Goal: Information Seeking & Learning: Learn about a topic

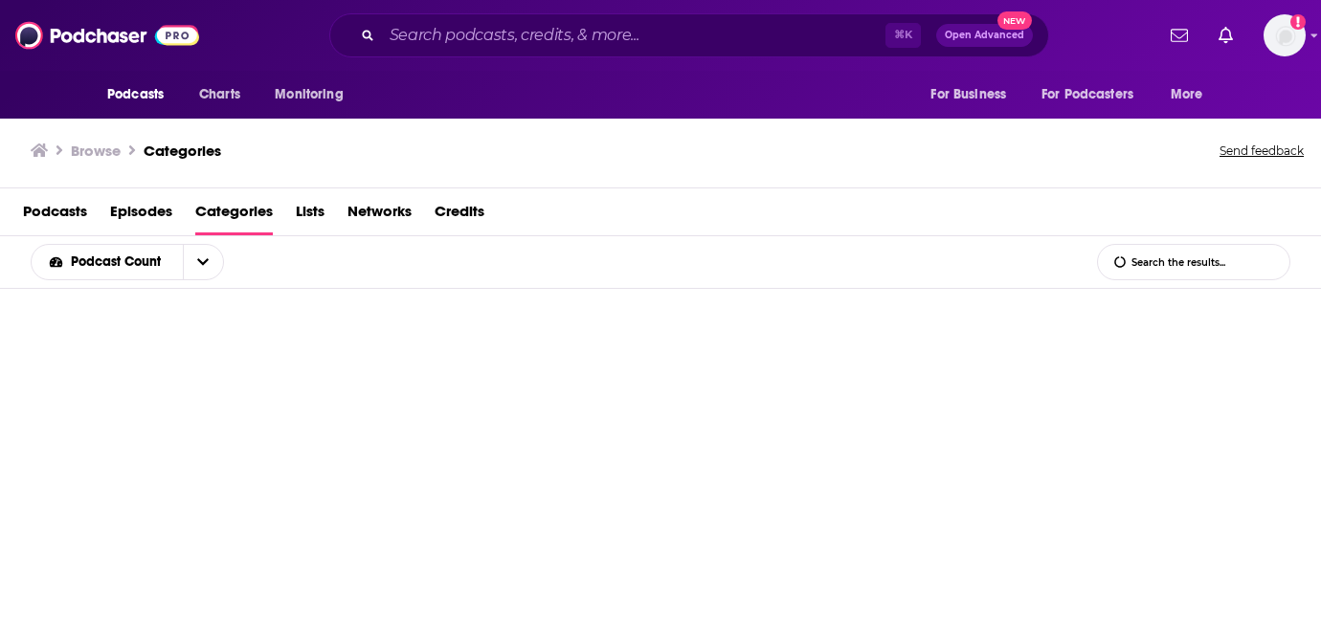
click at [469, 52] on div "⌘ K Open Advanced New" at bounding box center [689, 35] width 720 height 44
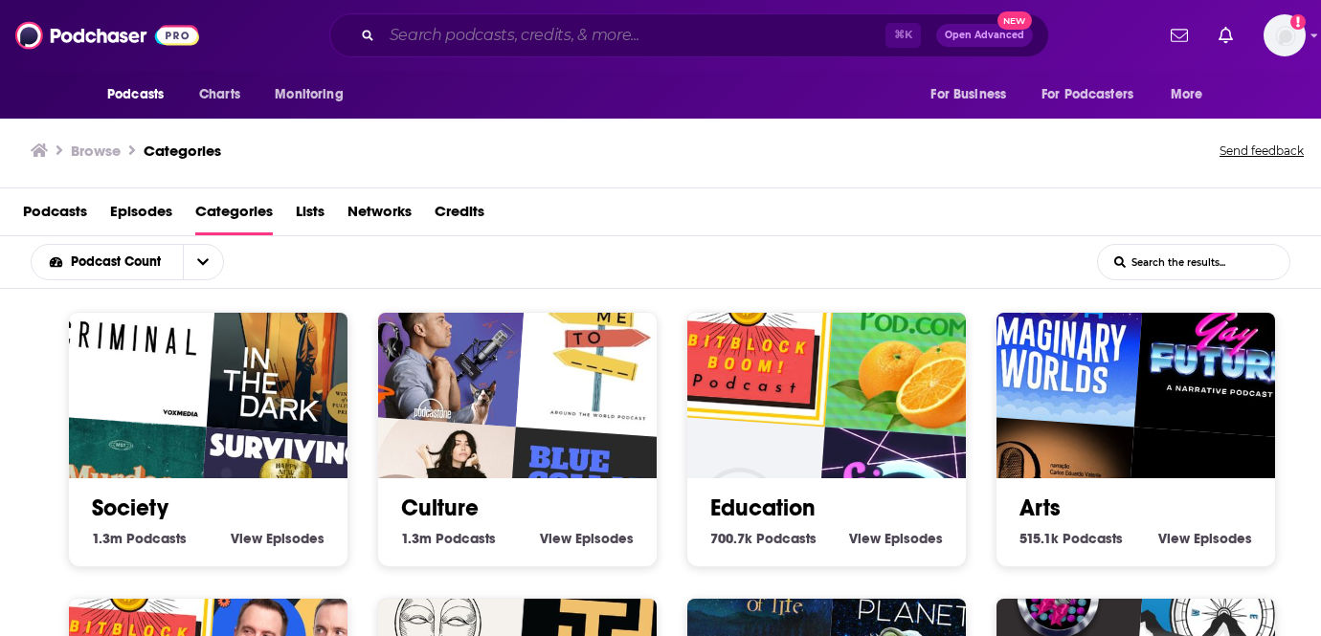
click at [470, 41] on input "Search podcasts, credits, & more..." at bounding box center [633, 35] width 503 height 31
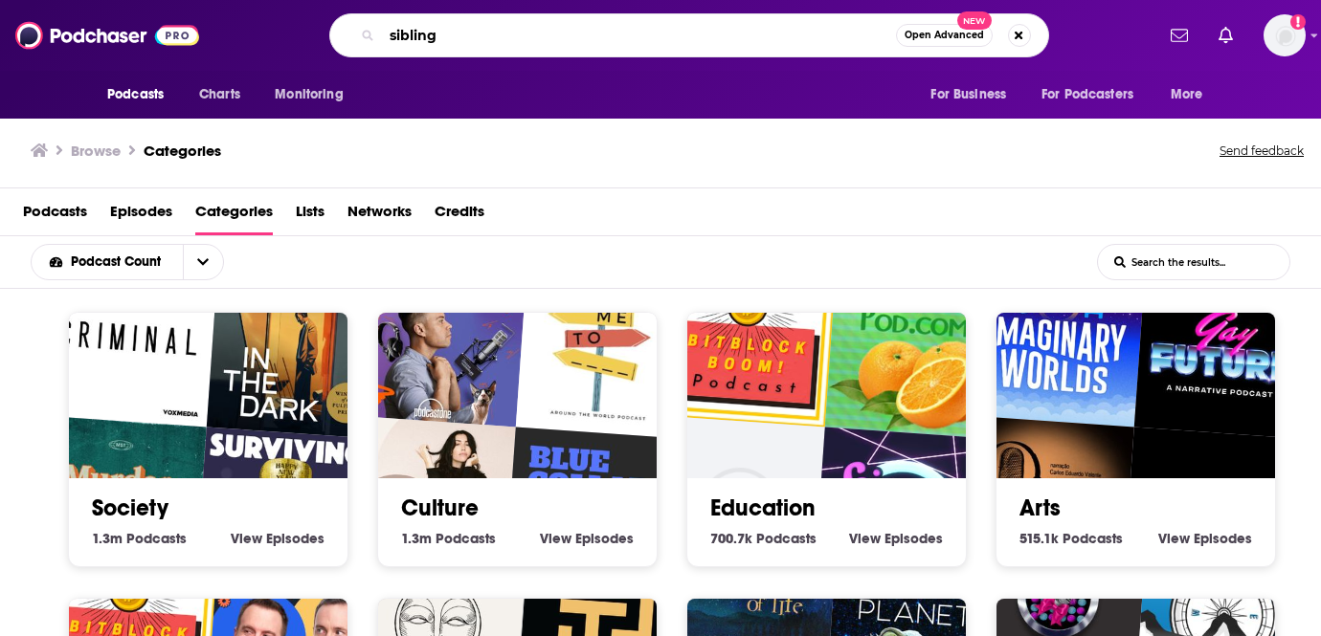
type input "sibling"
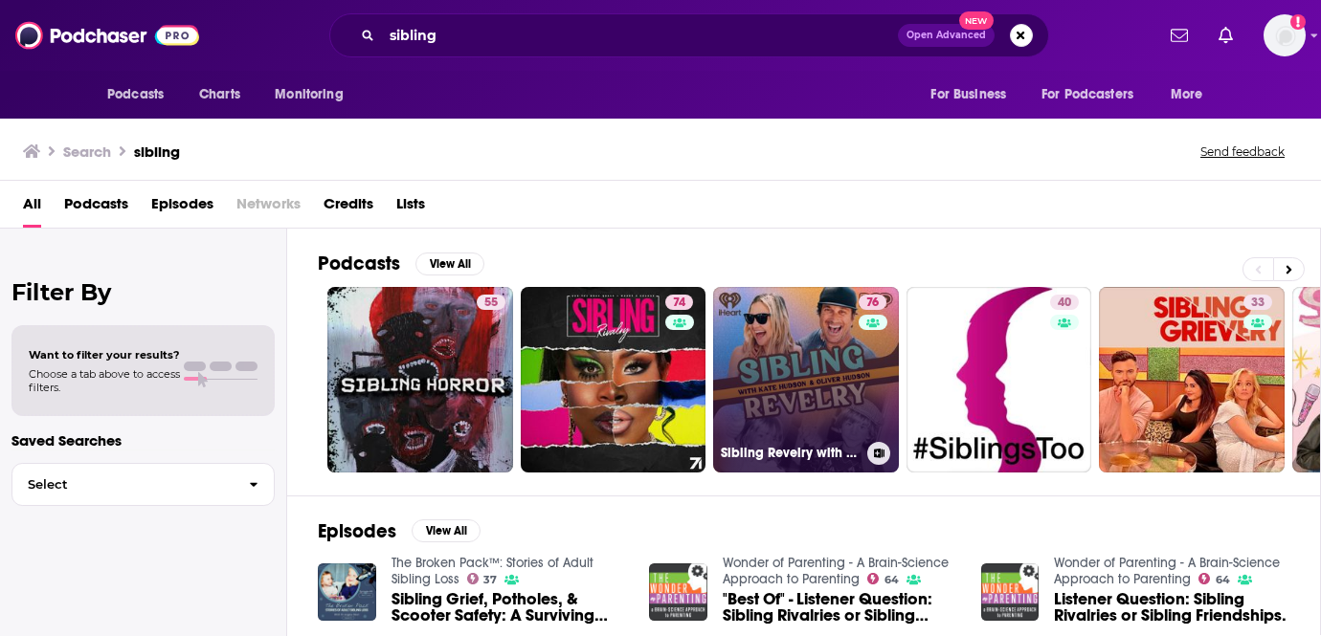
click at [826, 357] on link "76 Sibling Revelry with [PERSON_NAME] and [PERSON_NAME]" at bounding box center [806, 380] width 186 height 186
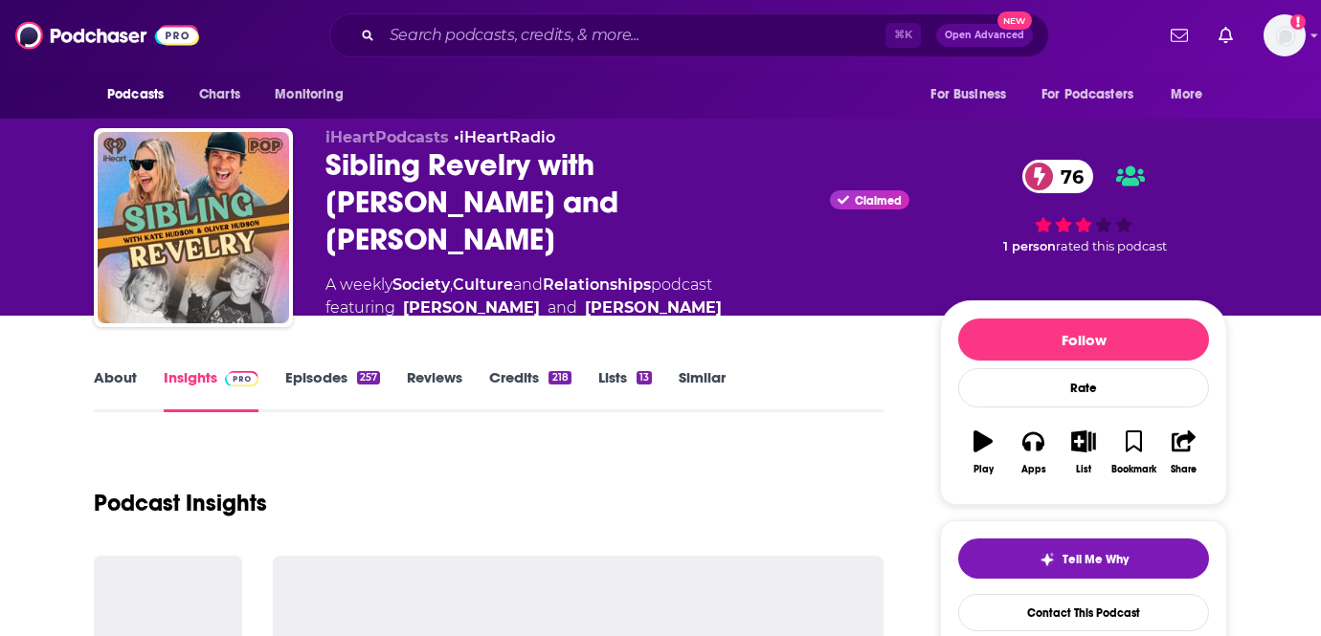
scroll to position [61, 0]
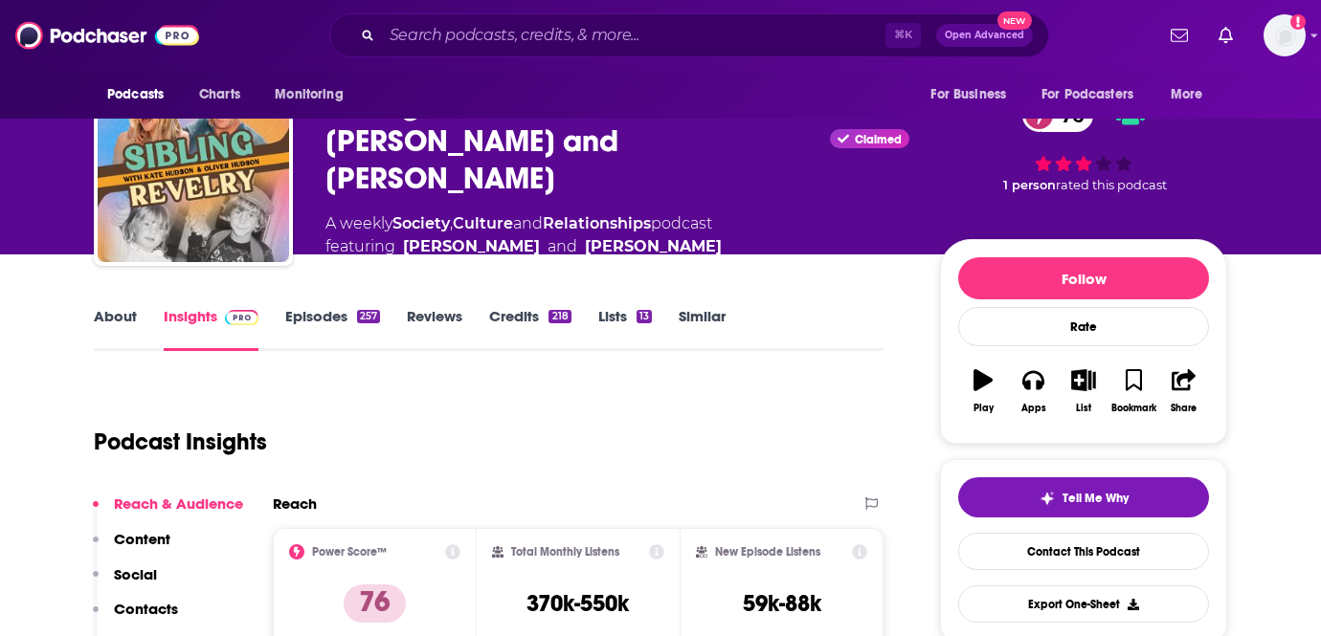
click at [505, 309] on link "Credits 218" at bounding box center [529, 329] width 81 height 44
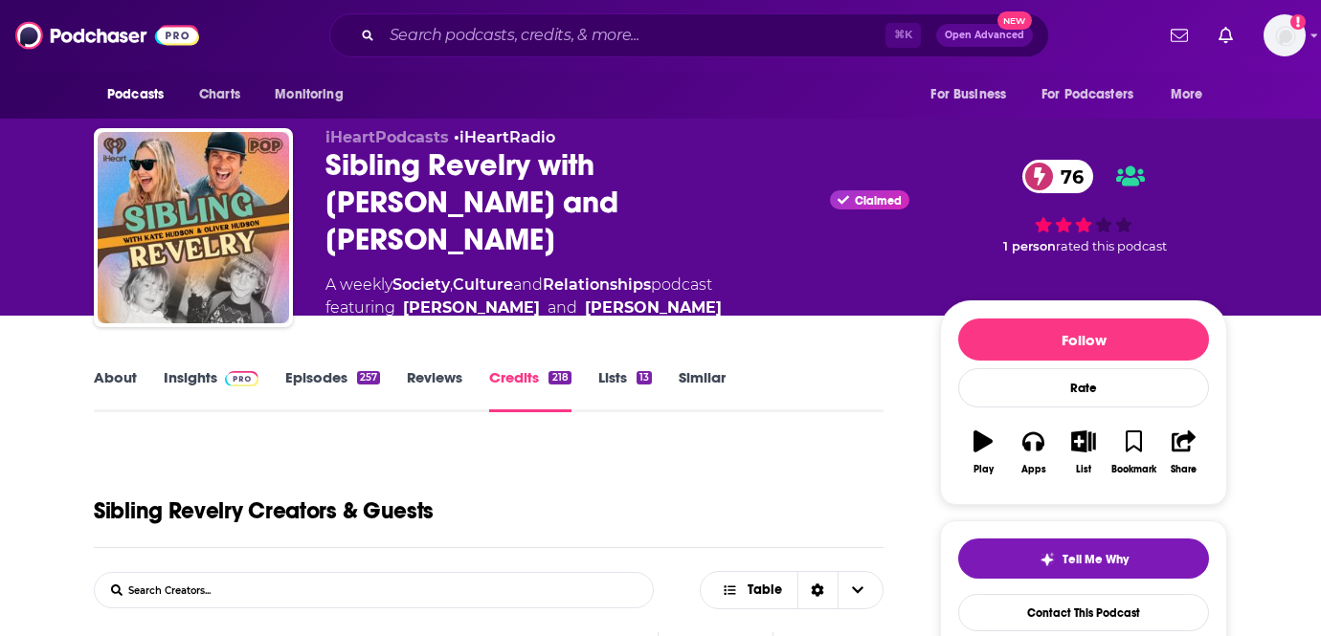
click at [101, 379] on link "About" at bounding box center [115, 390] width 43 height 44
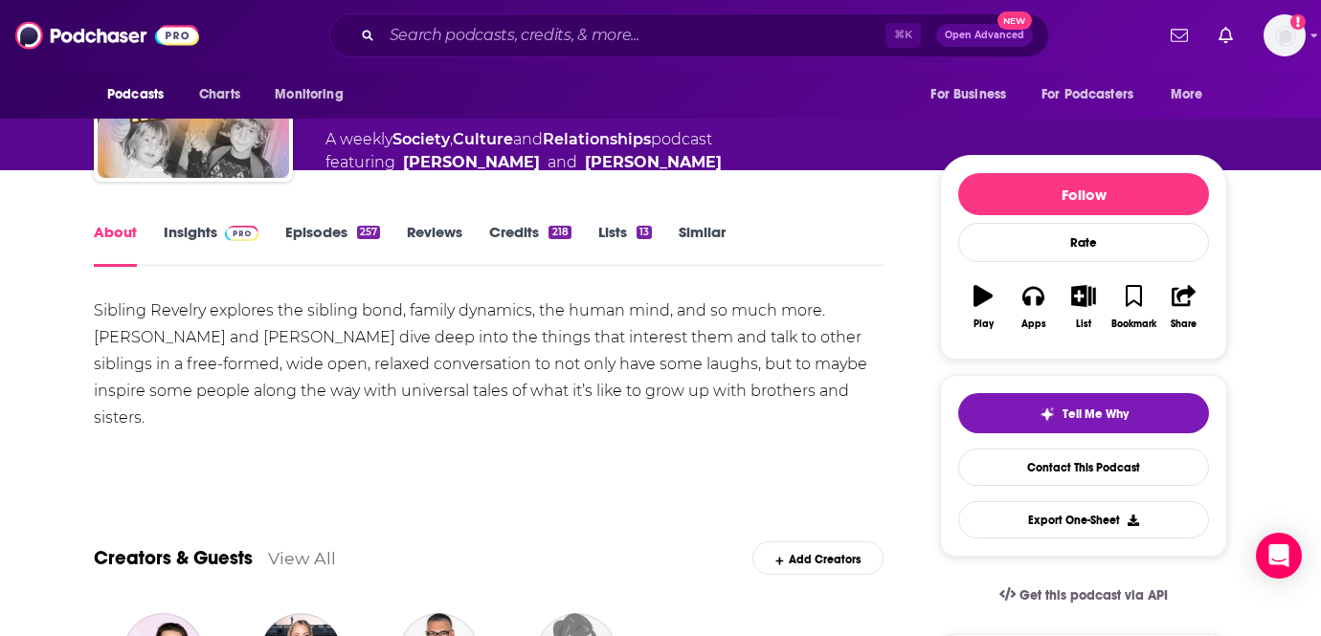
scroll to position [146, 0]
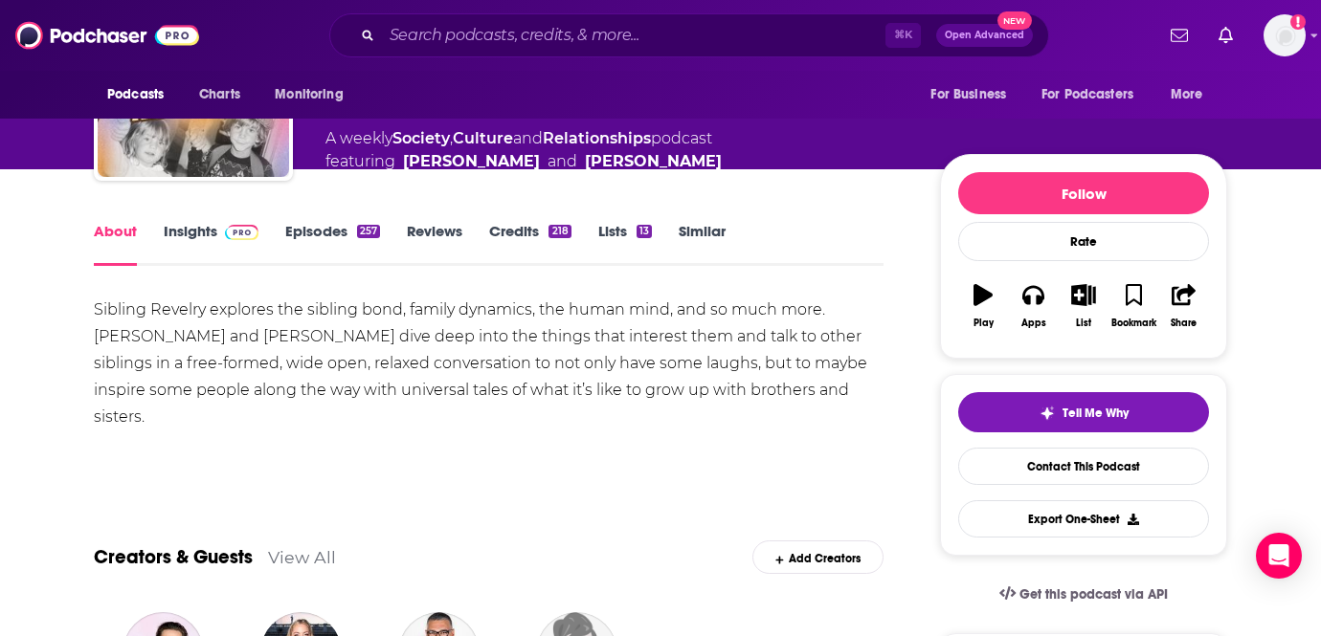
click at [515, 224] on link "Credits 218" at bounding box center [529, 244] width 81 height 44
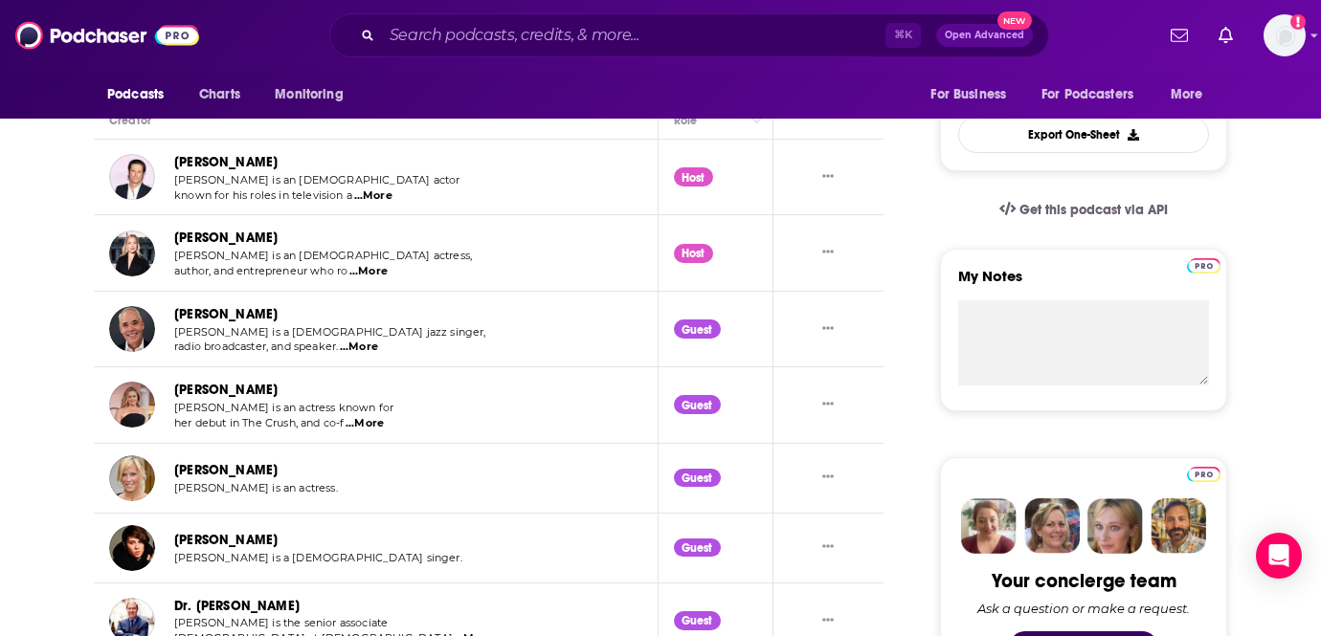
scroll to position [93, 0]
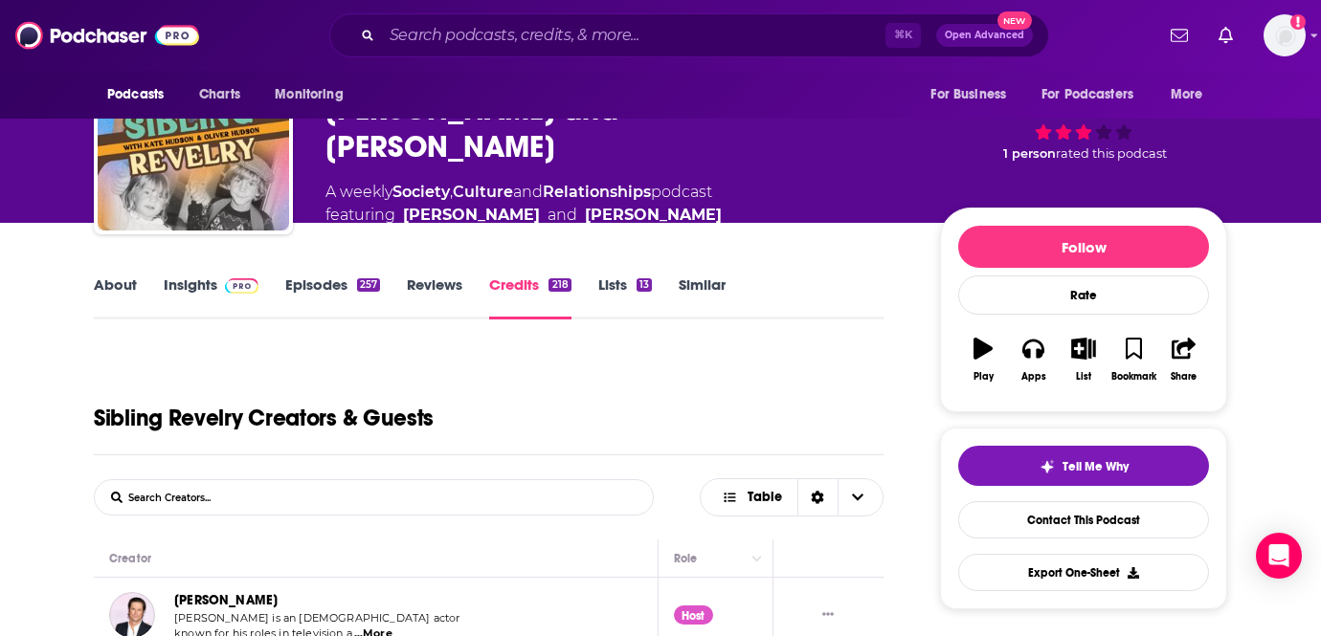
click at [206, 283] on link "Insights" at bounding box center [211, 298] width 95 height 44
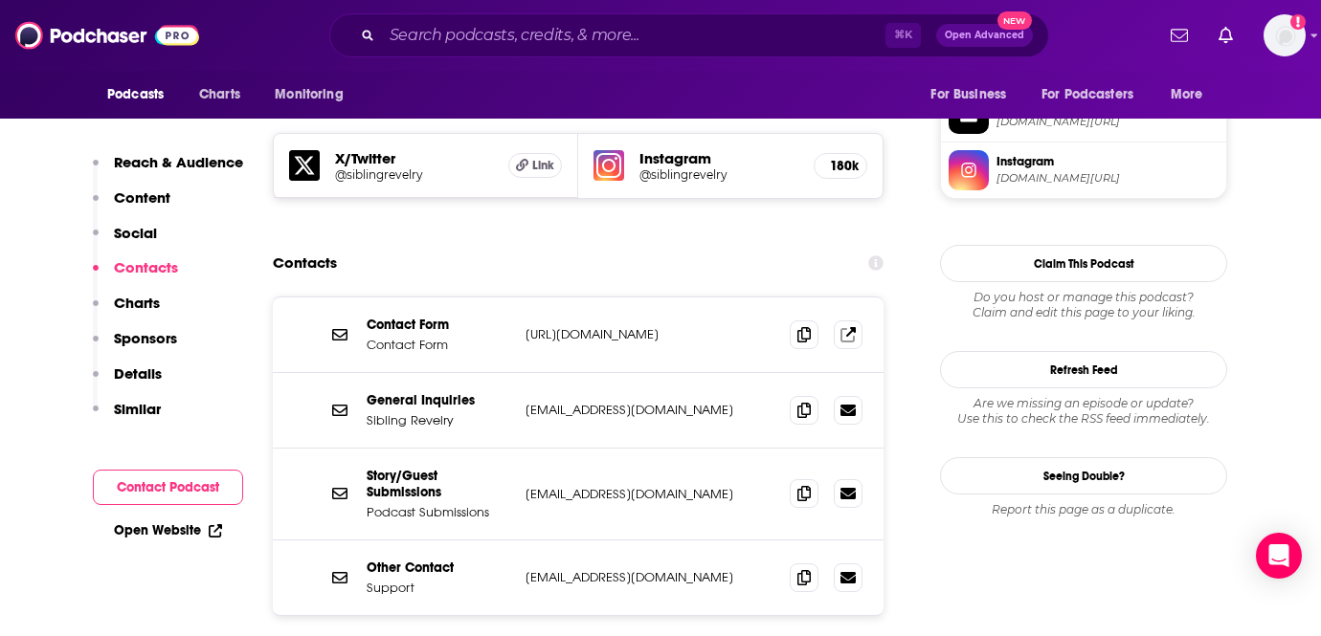
scroll to position [1657, 0]
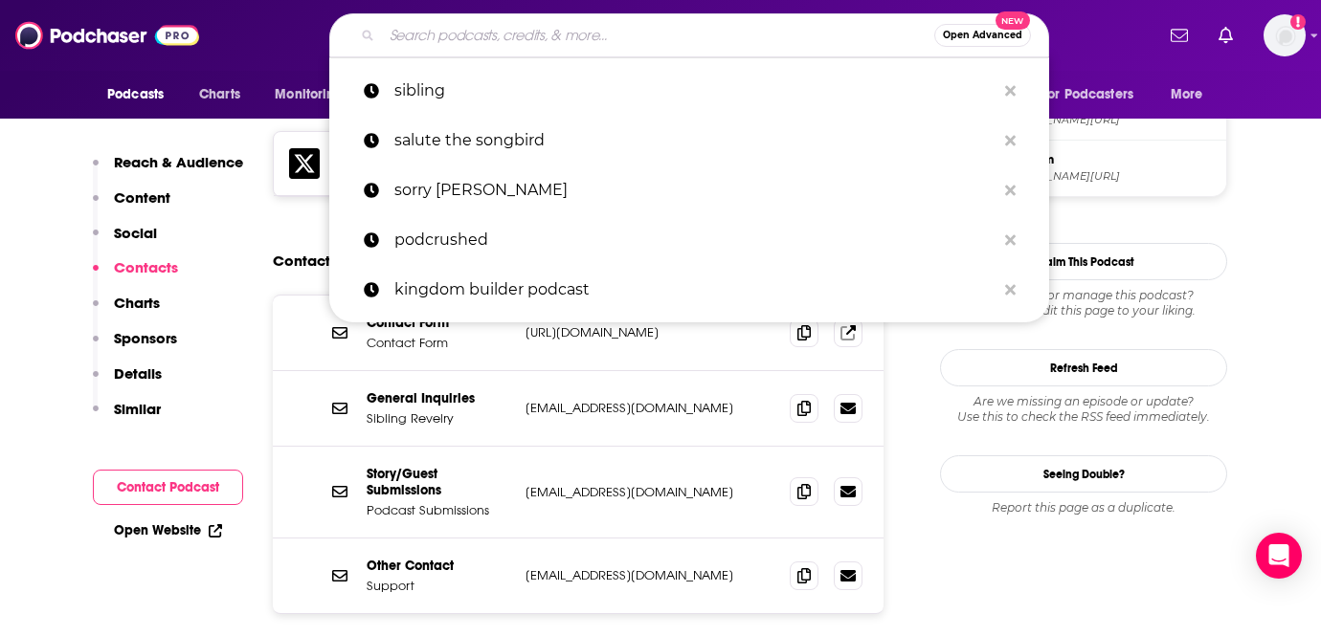
click at [519, 31] on input "Search podcasts, credits, & more..." at bounding box center [658, 35] width 552 height 31
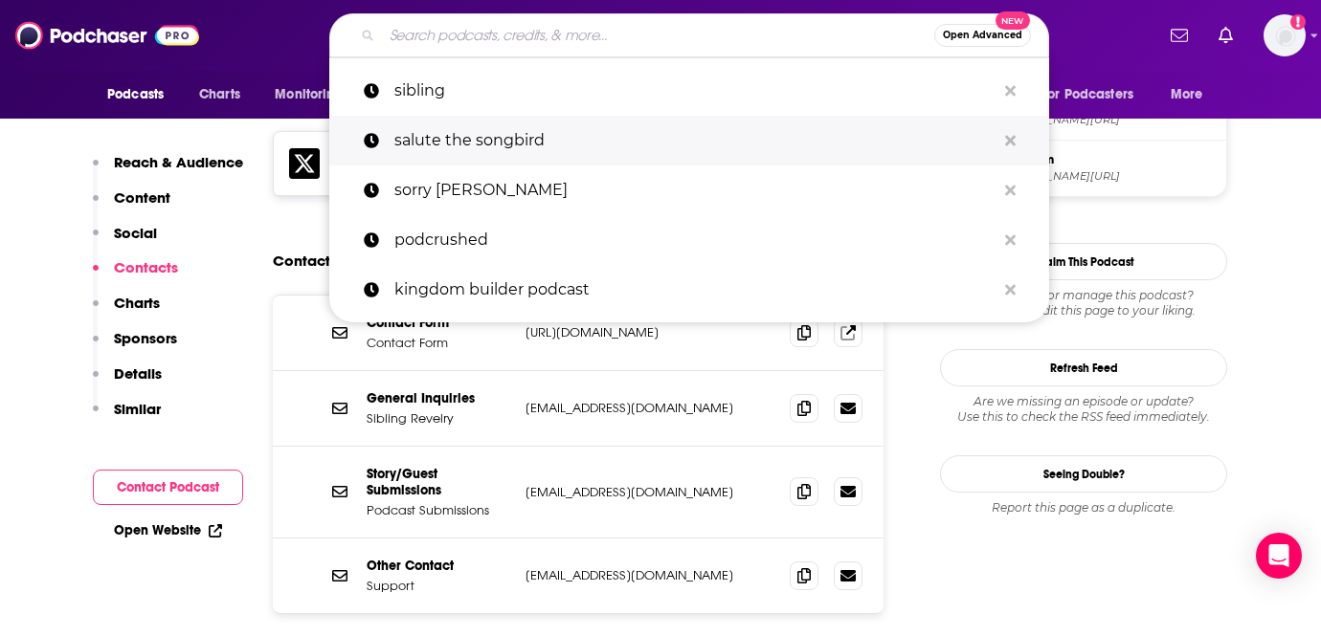
click at [513, 144] on p "salute the songbird" at bounding box center [694, 141] width 601 height 50
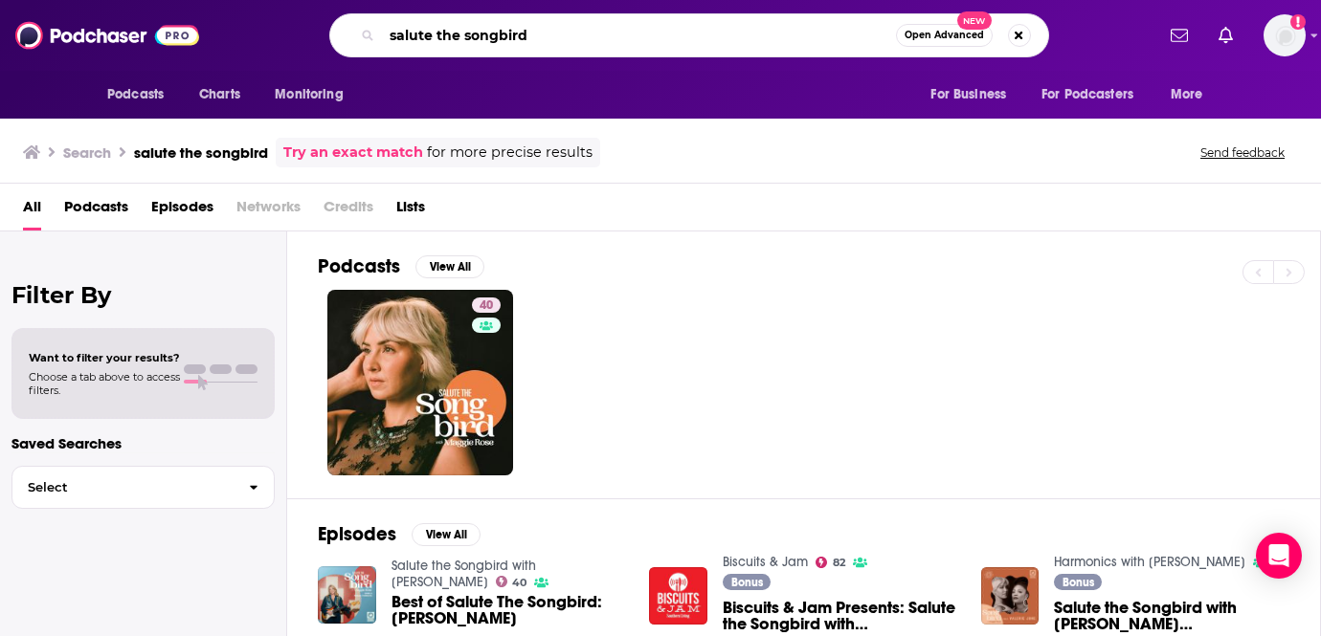
click at [547, 41] on input "salute the songbird" at bounding box center [639, 35] width 514 height 31
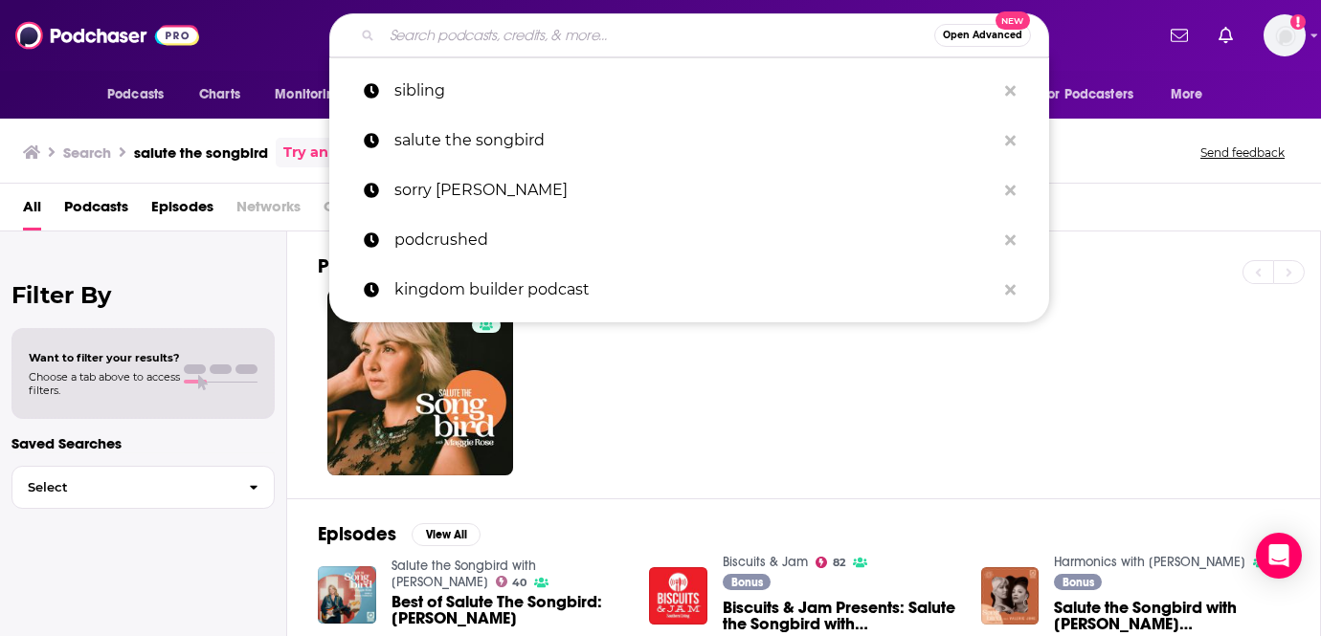
click at [629, 385] on div "40" at bounding box center [819, 383] width 1002 height 186
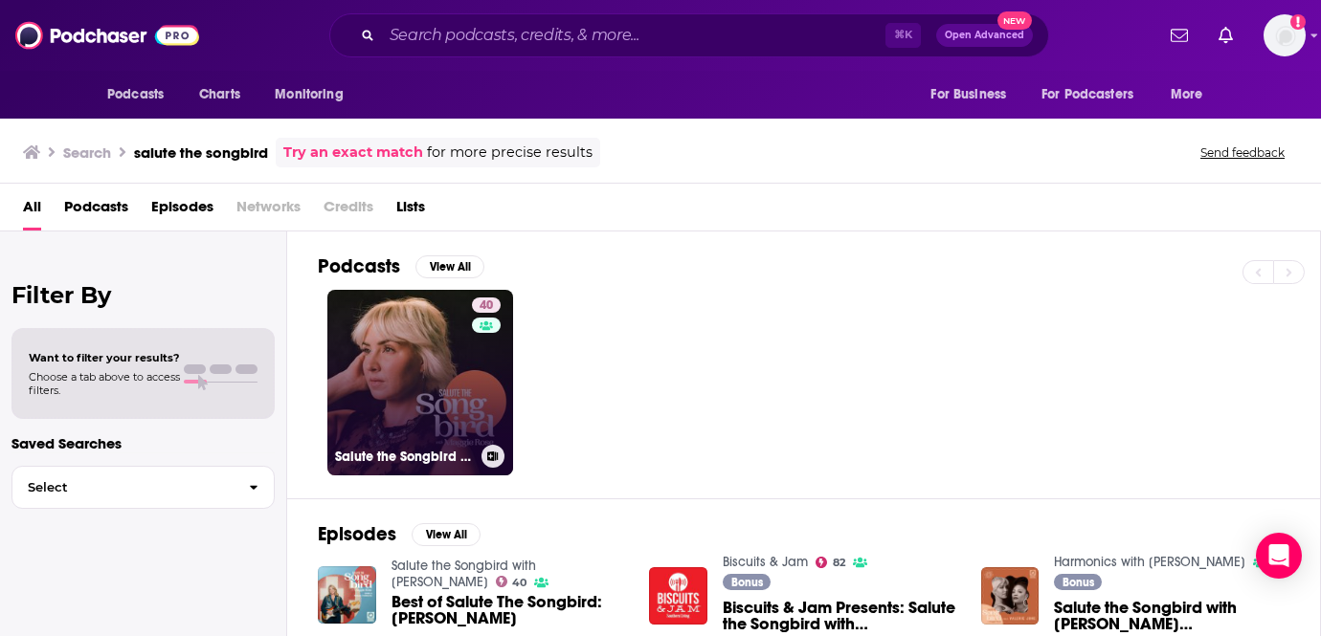
click at [467, 374] on link "40 Salute the Songbird with [PERSON_NAME]" at bounding box center [420, 383] width 186 height 186
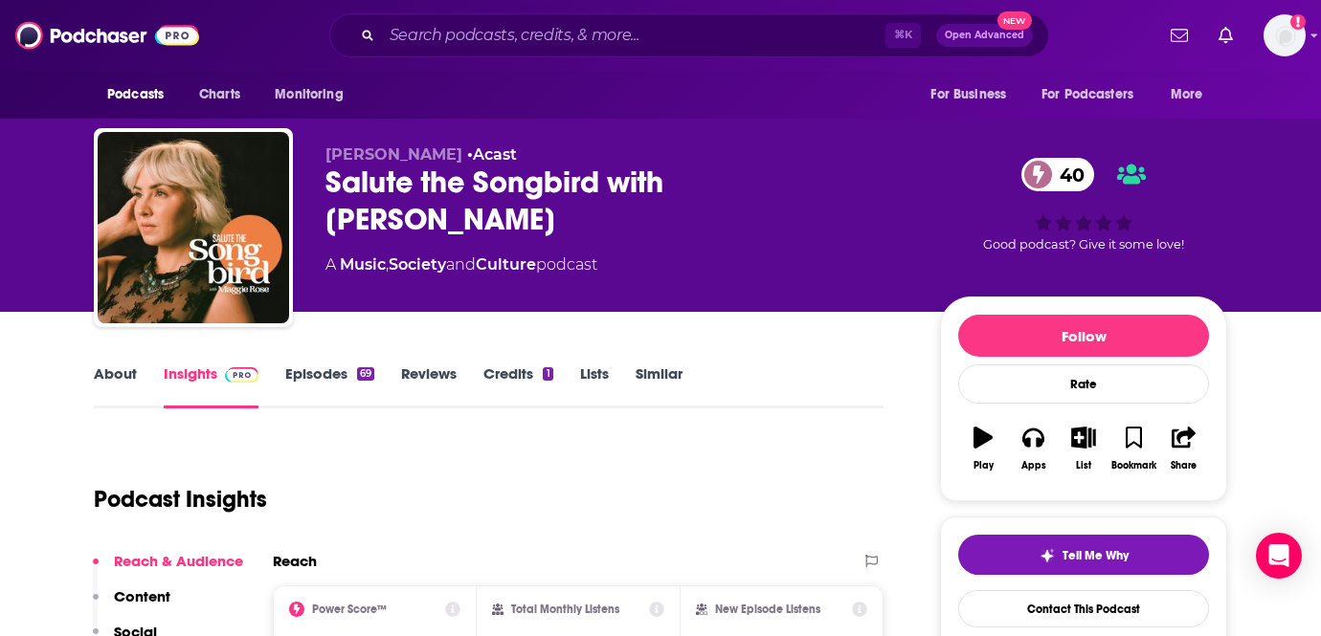
click at [490, 385] on link "Credits 1" at bounding box center [517, 387] width 69 height 44
